Goal: Task Accomplishment & Management: Complete application form

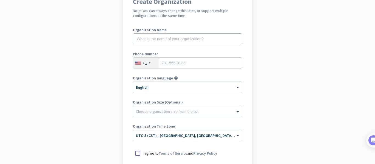
scroll to position [67, 0]
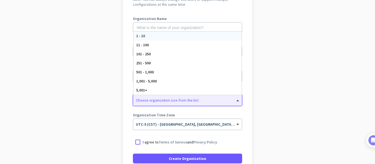
click at [201, 98] on div at bounding box center [187, 98] width 109 height 5
click at [255, 102] on app-onboarding-organization "Create Organization Note: You can always change this later, or support multiple…" at bounding box center [187, 96] width 375 height 238
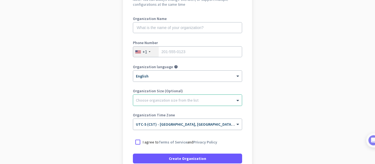
click at [223, 124] on input "text" at bounding box center [182, 123] width 92 height 4
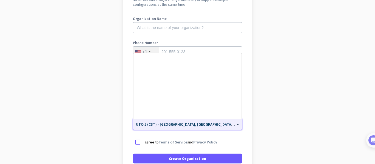
scroll to position [272, 0]
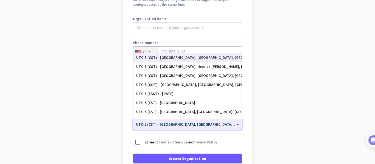
click at [270, 113] on app-onboarding-organization "Create Organization Note: You can always change this later, or support multiple…" at bounding box center [187, 96] width 375 height 238
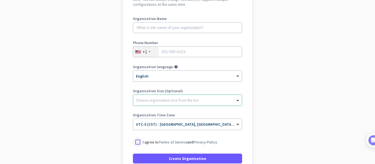
click at [135, 142] on div at bounding box center [138, 142] width 10 height 10
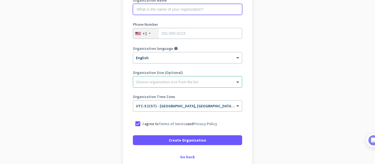
click at [156, 6] on input "text" at bounding box center [187, 9] width 109 height 11
click at [156, 6] on input "C" at bounding box center [187, 9] width 109 height 11
type input "[PERSON_NAME]"
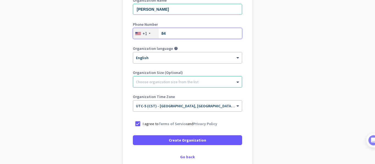
type input "8"
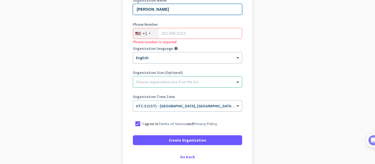
drag, startPoint x: 169, startPoint y: 6, endPoint x: 124, endPoint y: 10, distance: 45.7
drag, startPoint x: 124, startPoint y: 10, endPoint x: 235, endPoint y: 38, distance: 114.3
click at [255, 41] on app-onboarding-organization "Create Organization Note: You can always change this later, or support multiple…" at bounding box center [187, 78] width 375 height 238
drag, startPoint x: 190, startPoint y: 31, endPoint x: 169, endPoint y: 30, distance: 21.1
click at [169, 30] on input "tel" at bounding box center [187, 33] width 109 height 11
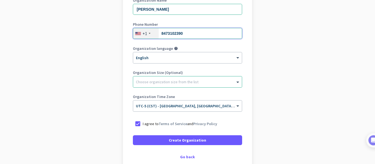
type input "8473102390"
click at [164, 4] on input "[PERSON_NAME]" at bounding box center [187, 9] width 109 height 11
drag, startPoint x: 176, startPoint y: 10, endPoint x: 122, endPoint y: 9, distance: 54.9
click at [123, 9] on div "Create Organization Note: You can always change this later, or support multiple…" at bounding box center [187, 64] width 129 height 210
type input "[PERSON_NAME]"
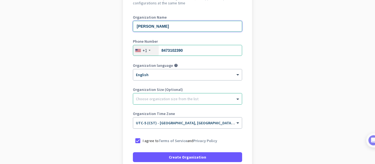
scroll to position [118, 0]
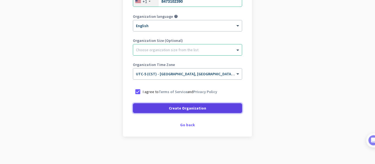
click at [158, 106] on span at bounding box center [187, 108] width 109 height 13
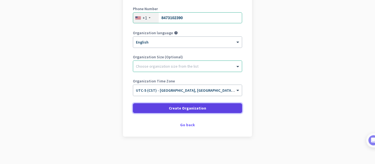
scroll to position [101, 0]
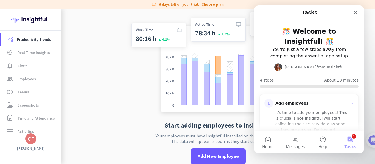
drag, startPoint x: 108, startPoint y: 98, endPoint x: 128, endPoint y: 86, distance: 23.4
click at [108, 98] on app-no-employees "Start adding employees to Insightful Your employees must have Insightful instal…" at bounding box center [217, 91] width 313 height 165
click at [32, 141] on div "CF" at bounding box center [31, 138] width 6 height 5
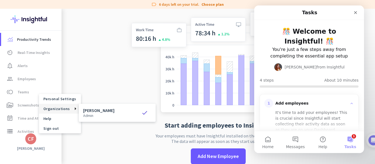
click at [120, 111] on div "[PERSON_NAME] admin check" at bounding box center [117, 112] width 68 height 9
